Goal: Register for event/course

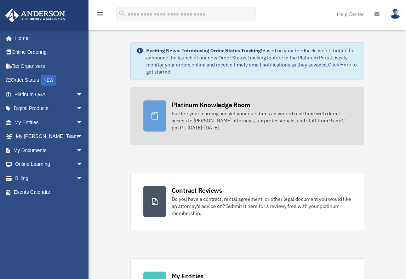
click at [201, 106] on div "Platinum Knowledge Room" at bounding box center [211, 105] width 79 height 9
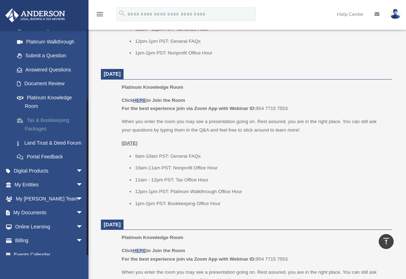
scroll to position [97, 0]
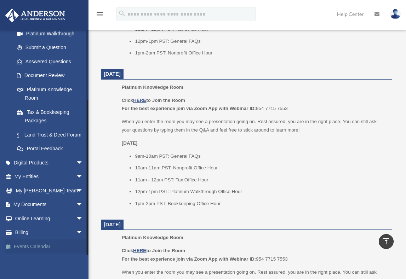
click at [37, 246] on link "Events Calendar" at bounding box center [49, 247] width 89 height 14
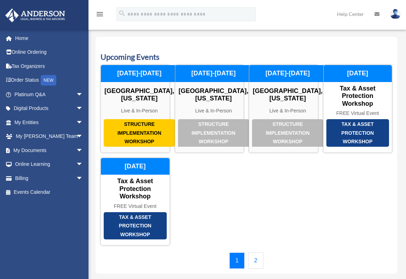
click at [255, 260] on link "2" at bounding box center [255, 261] width 15 height 16
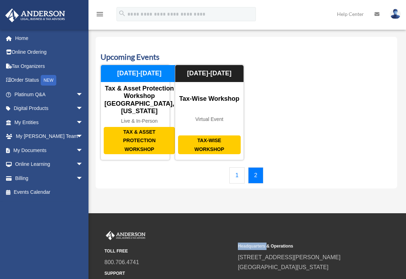
click at [255, 250] on small "Headquarters & Operations" at bounding box center [302, 246] width 129 height 7
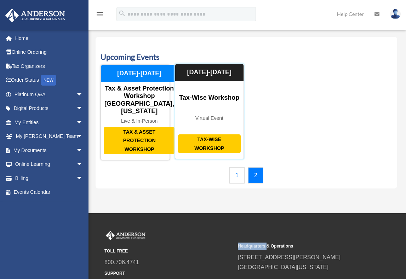
click at [211, 120] on div "Tax-Wise Workshop Tax-Wise Workshop Virtual Event August 14-15, 2025" at bounding box center [209, 112] width 69 height 96
